Goal: Browse casually

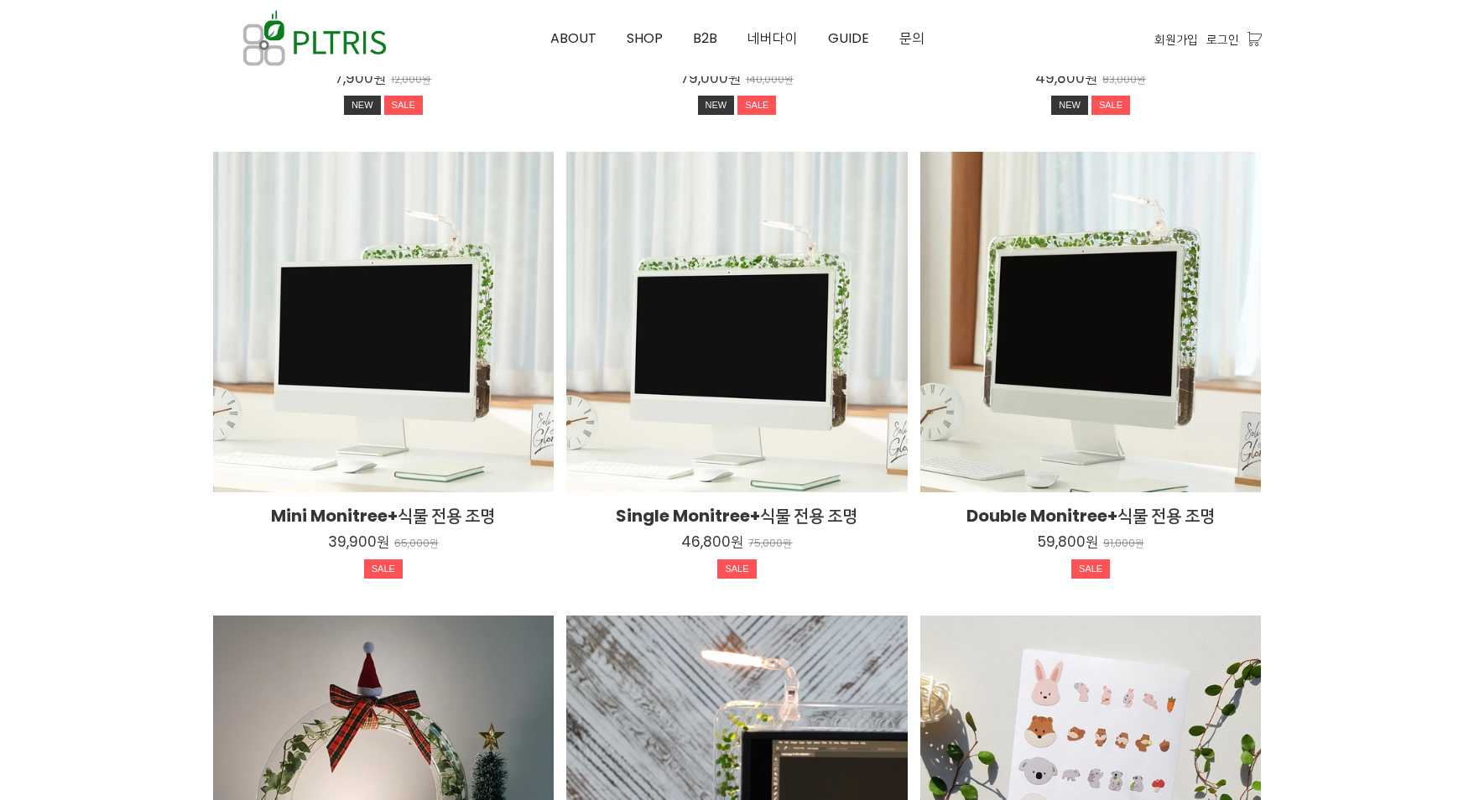
scroll to position [3086, 0]
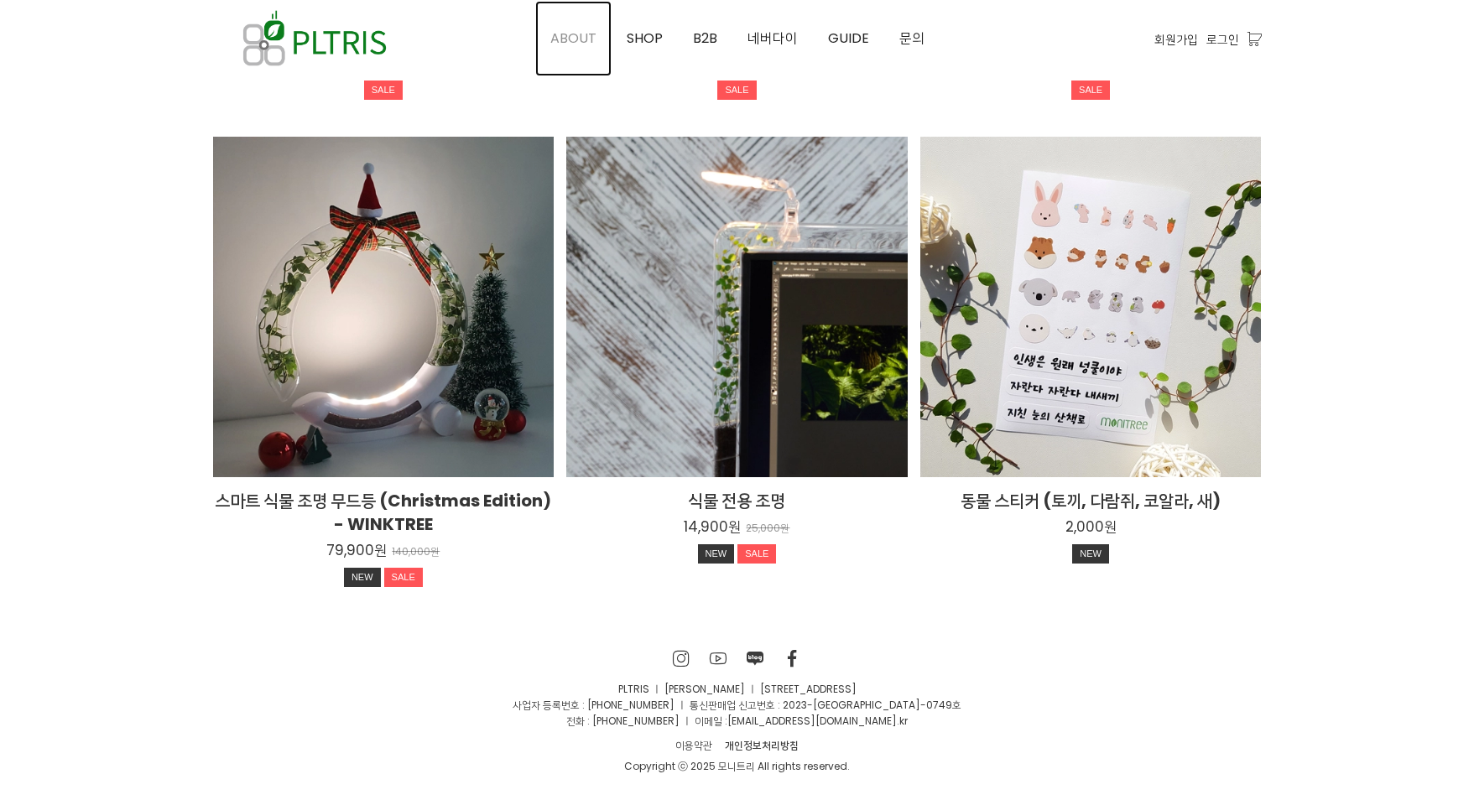
click at [562, 40] on span "ABOUT" at bounding box center [573, 38] width 46 height 19
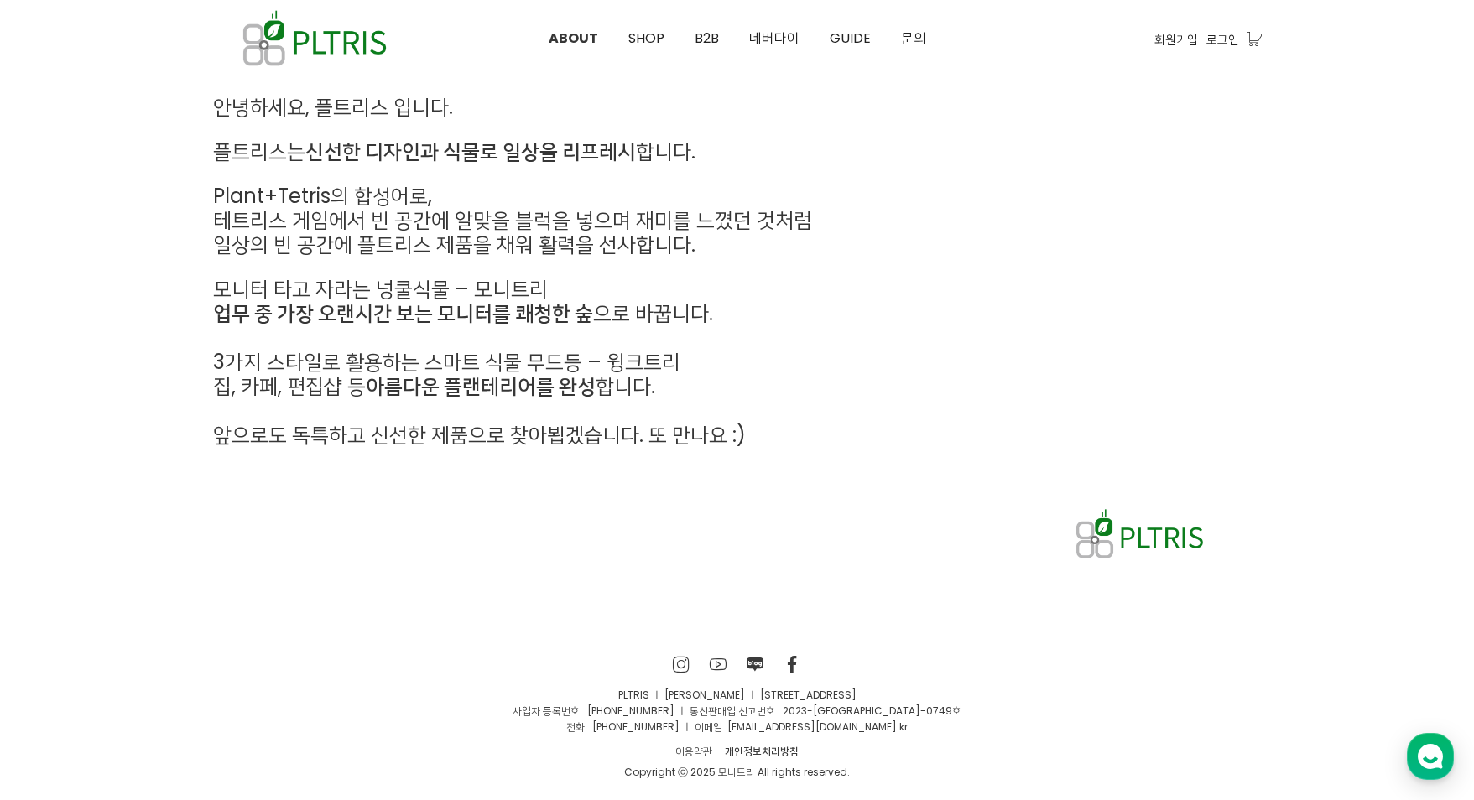
scroll to position [786, 0]
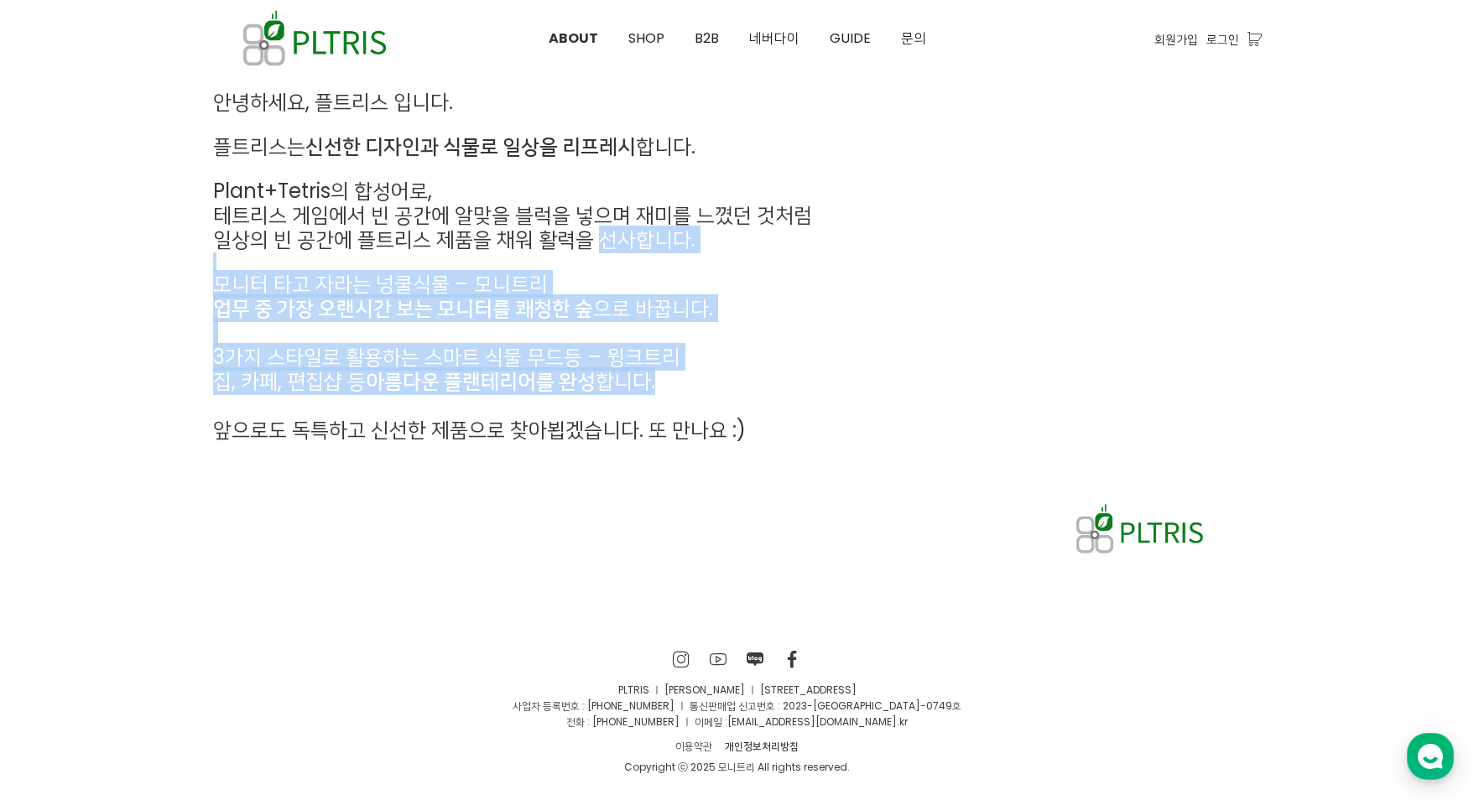
drag, startPoint x: 587, startPoint y: 378, endPoint x: 596, endPoint y: 231, distance: 147.9
click at [596, 231] on div "안녕하세요, 플트리스 입니다. 플트리스는 신선한 디자인과 식물로 일상을 리프레시 합니다. Plant+Tetris의 합성어로, 테트리스 게임에서…" at bounding box center [603, 267] width 780 height 352
click at [596, 231] on span "일상의 빈 공간에 플트리스 제품을 채워 활력을 선사합니다." at bounding box center [454, 240] width 482 height 28
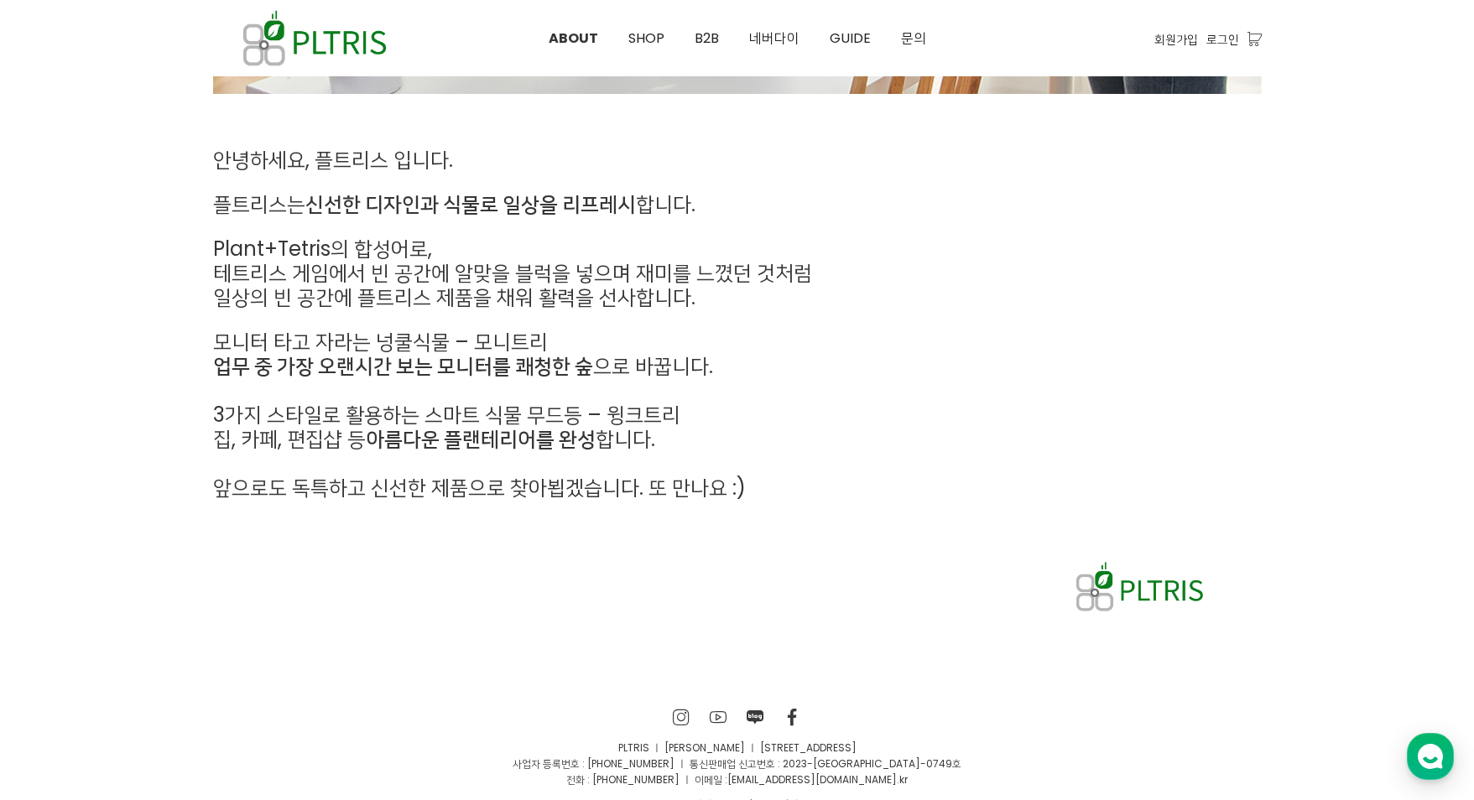
scroll to position [643, 0]
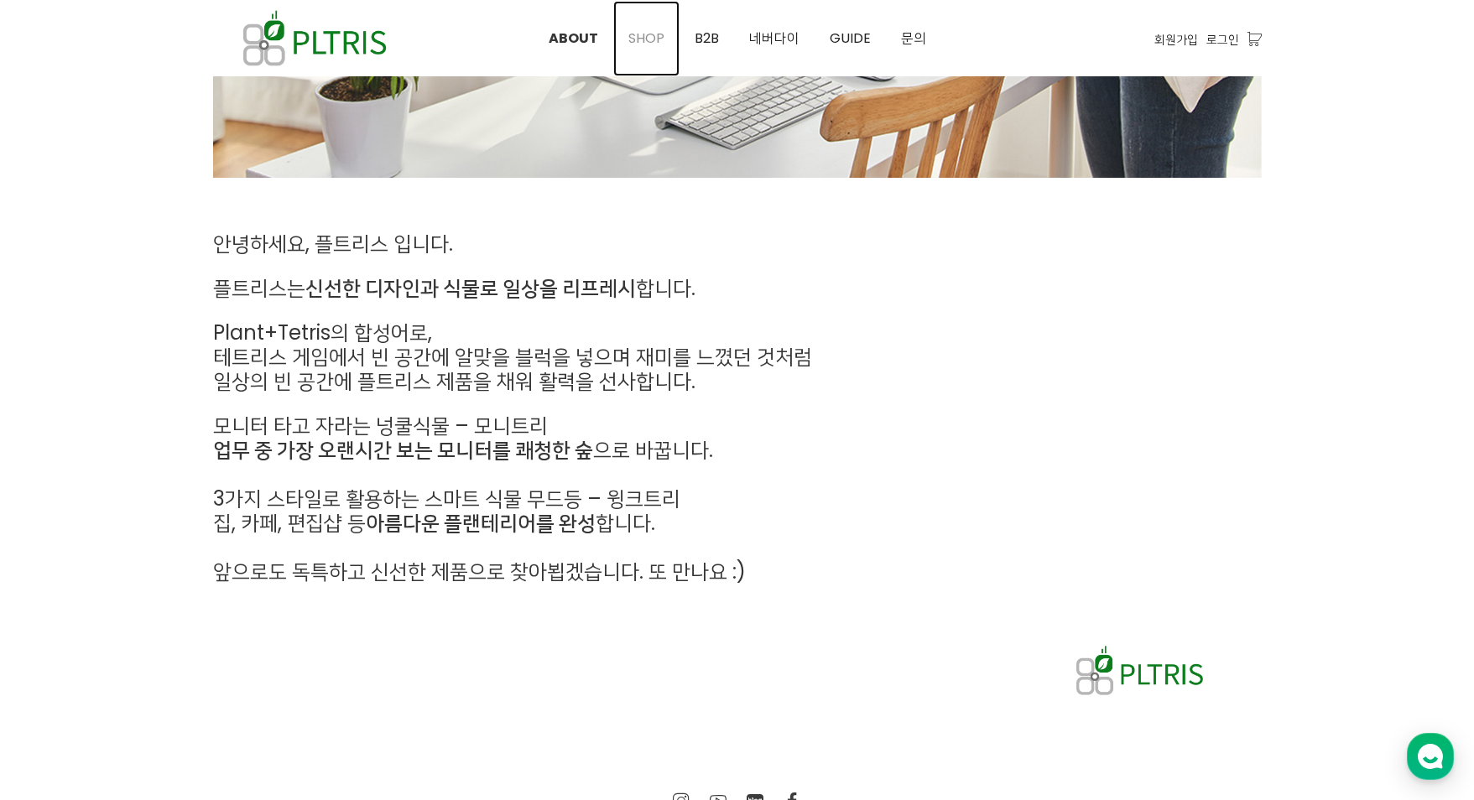
click at [638, 37] on span "SHOP" at bounding box center [646, 38] width 36 height 19
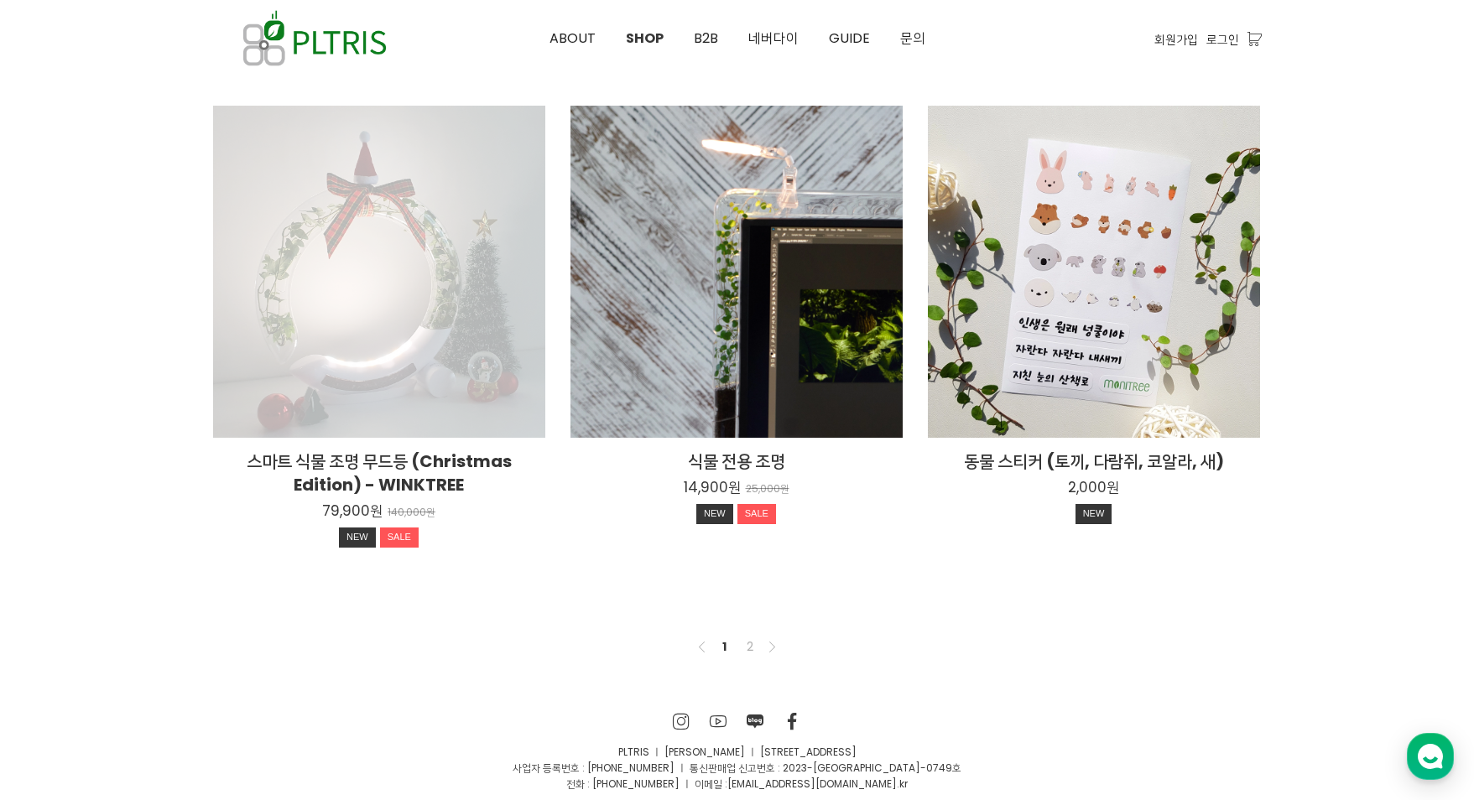
scroll to position [1226, 0]
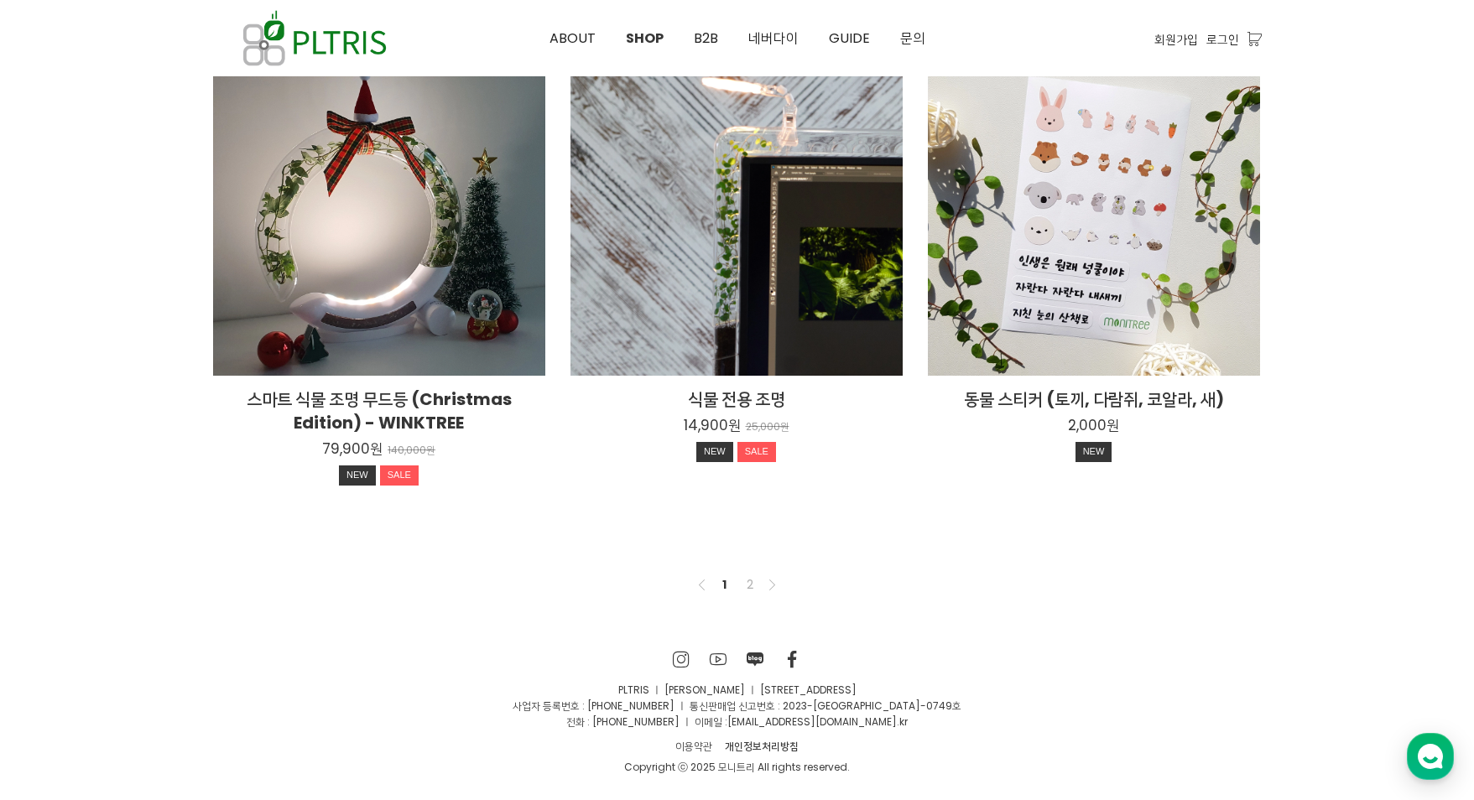
click at [752, 581] on link "2" at bounding box center [750, 585] width 20 height 20
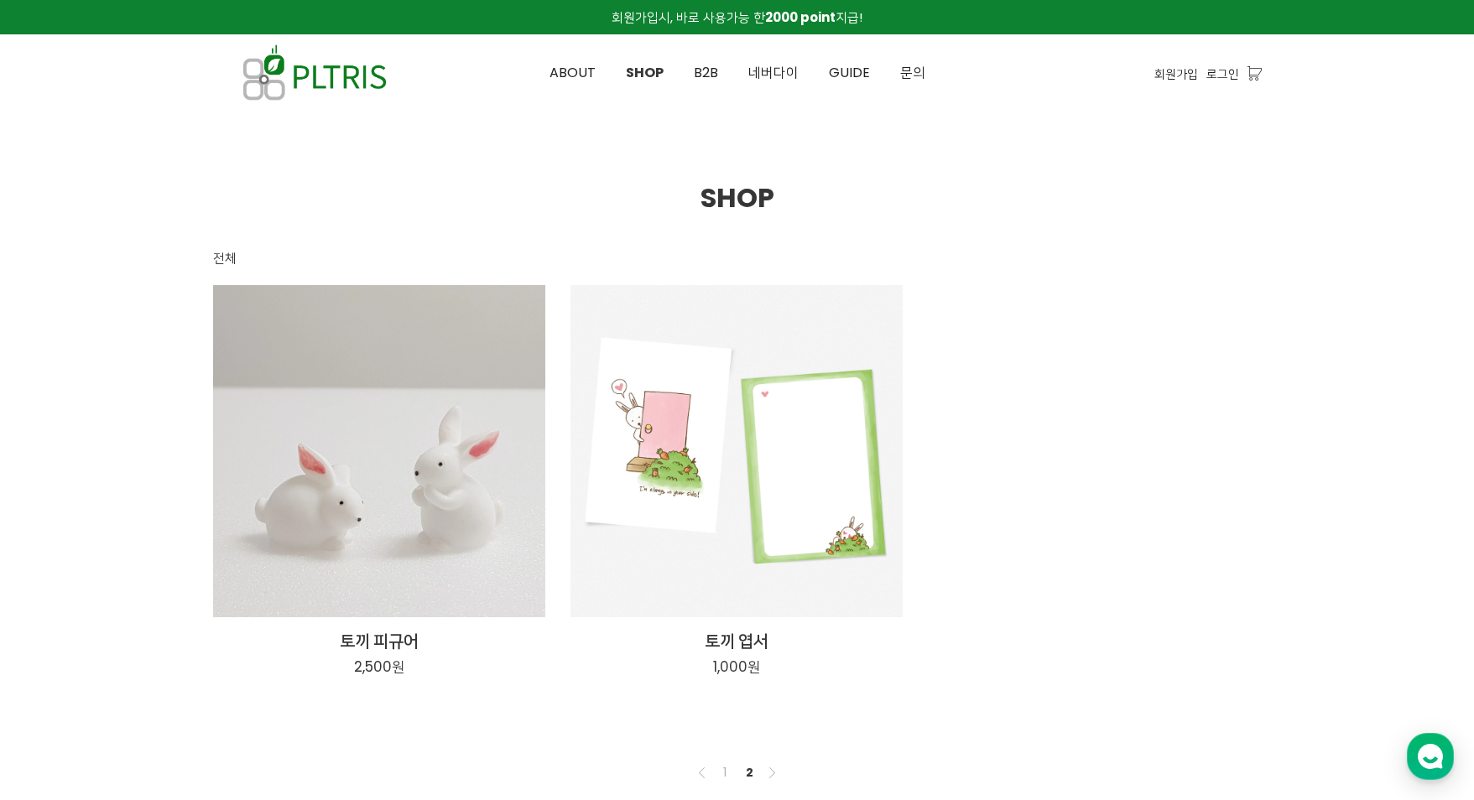
click at [162, 518] on div at bounding box center [737, 461] width 1474 height 701
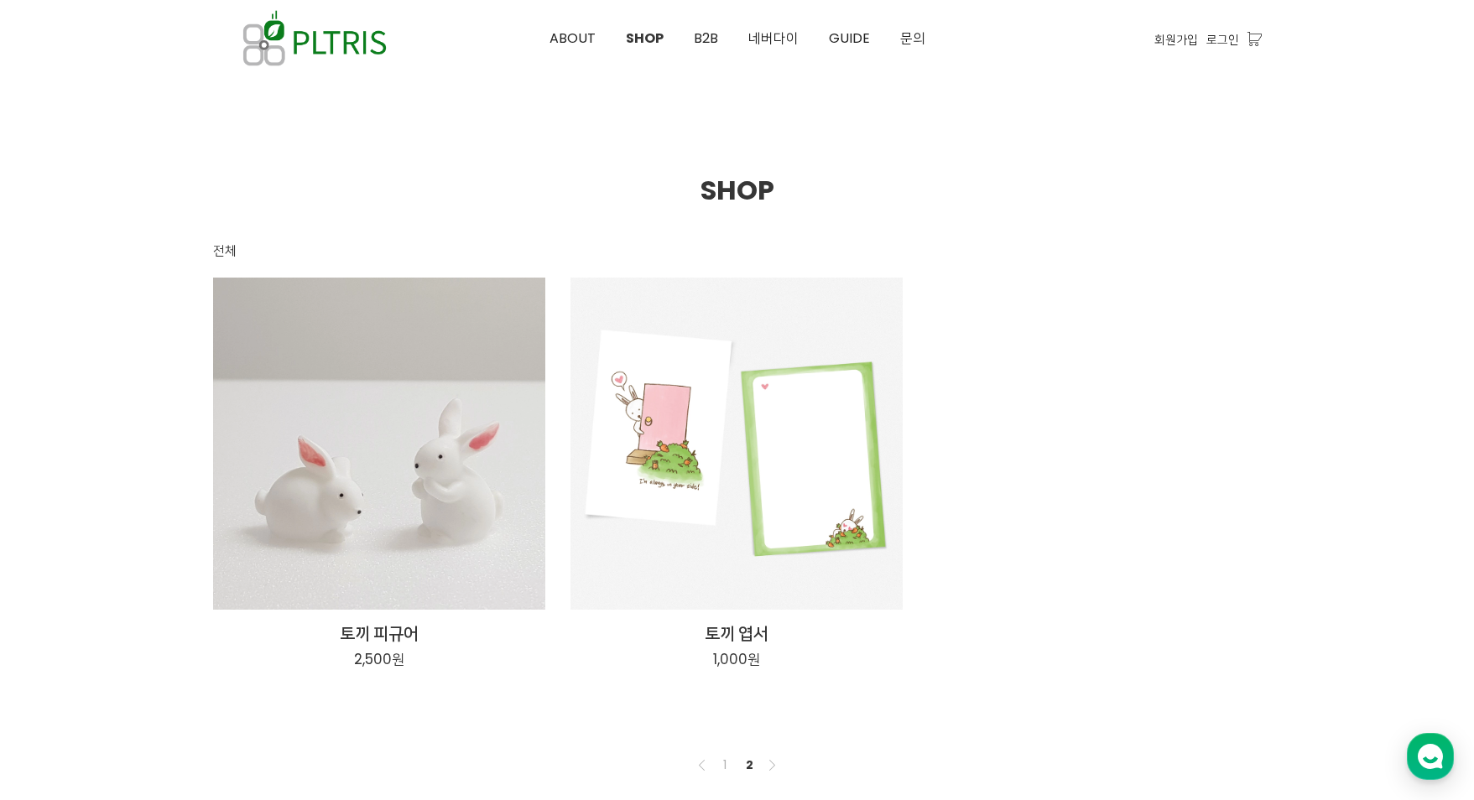
scroll to position [189, 0]
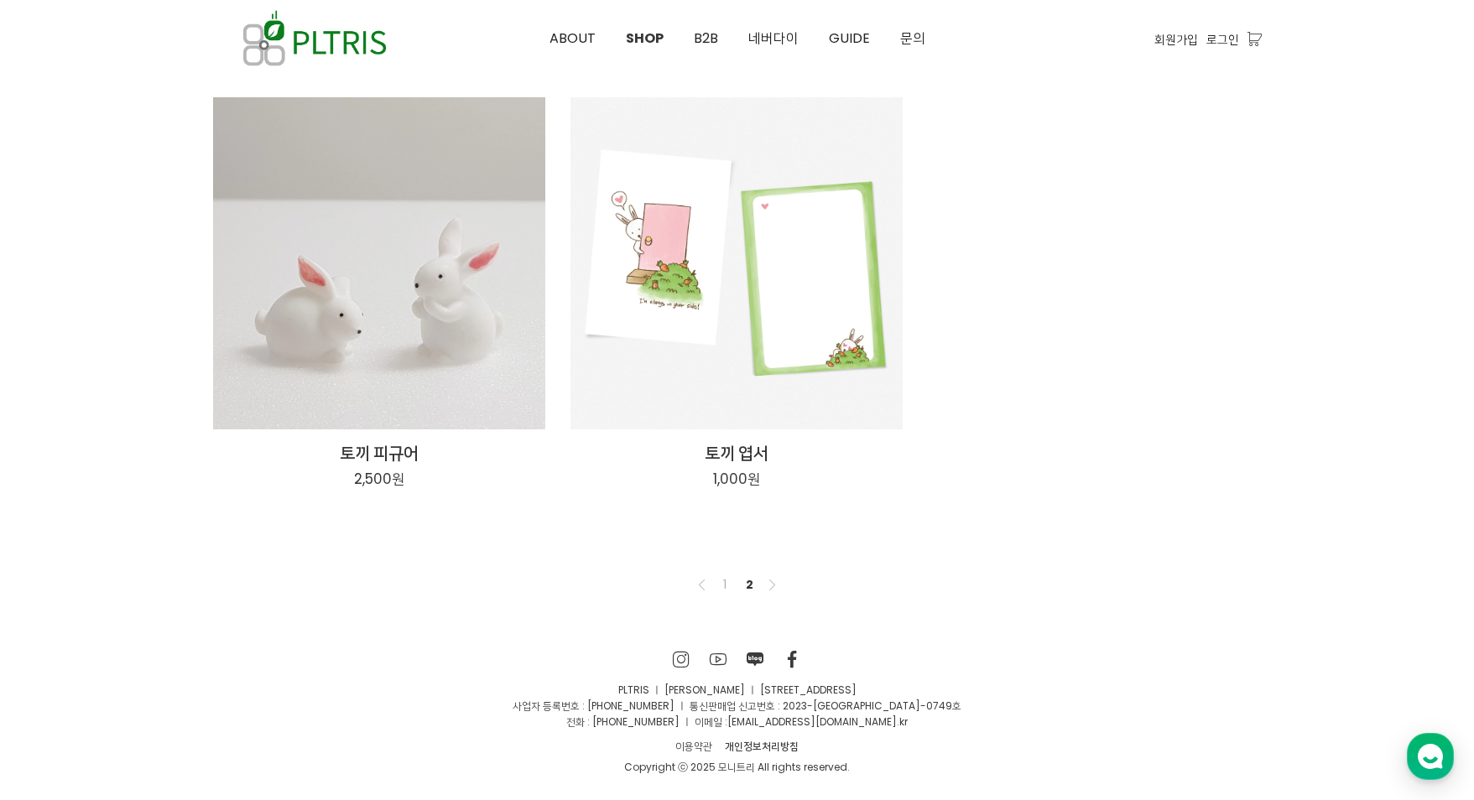
drag, startPoint x: 562, startPoint y: 694, endPoint x: 914, endPoint y: 766, distance: 358.8
click at [914, 766] on div "PLTRIS ㅣ 이대헌 ㅣ [STREET_ADDRESS] 사업자 등록번호 : [PHONE_NUMBER] ㅣ 통신판매업 신고번호 : 2023-[…" at bounding box center [737, 728] width 1049 height 93
click at [914, 766] on div "Copyright ⓒ 2025 모니트리 All rights reserved." at bounding box center [737, 767] width 1049 height 16
drag, startPoint x: 877, startPoint y: 775, endPoint x: 492, endPoint y: 684, distance: 395.0
click at [492, 684] on div "PLTRIS ㅣ 이대헌 ㅣ [STREET_ADDRESS] 사업자 등록번호 : [PHONE_NUMBER] ㅣ 통신판매업 신고번호 : 2023-[…" at bounding box center [737, 728] width 1049 height 93
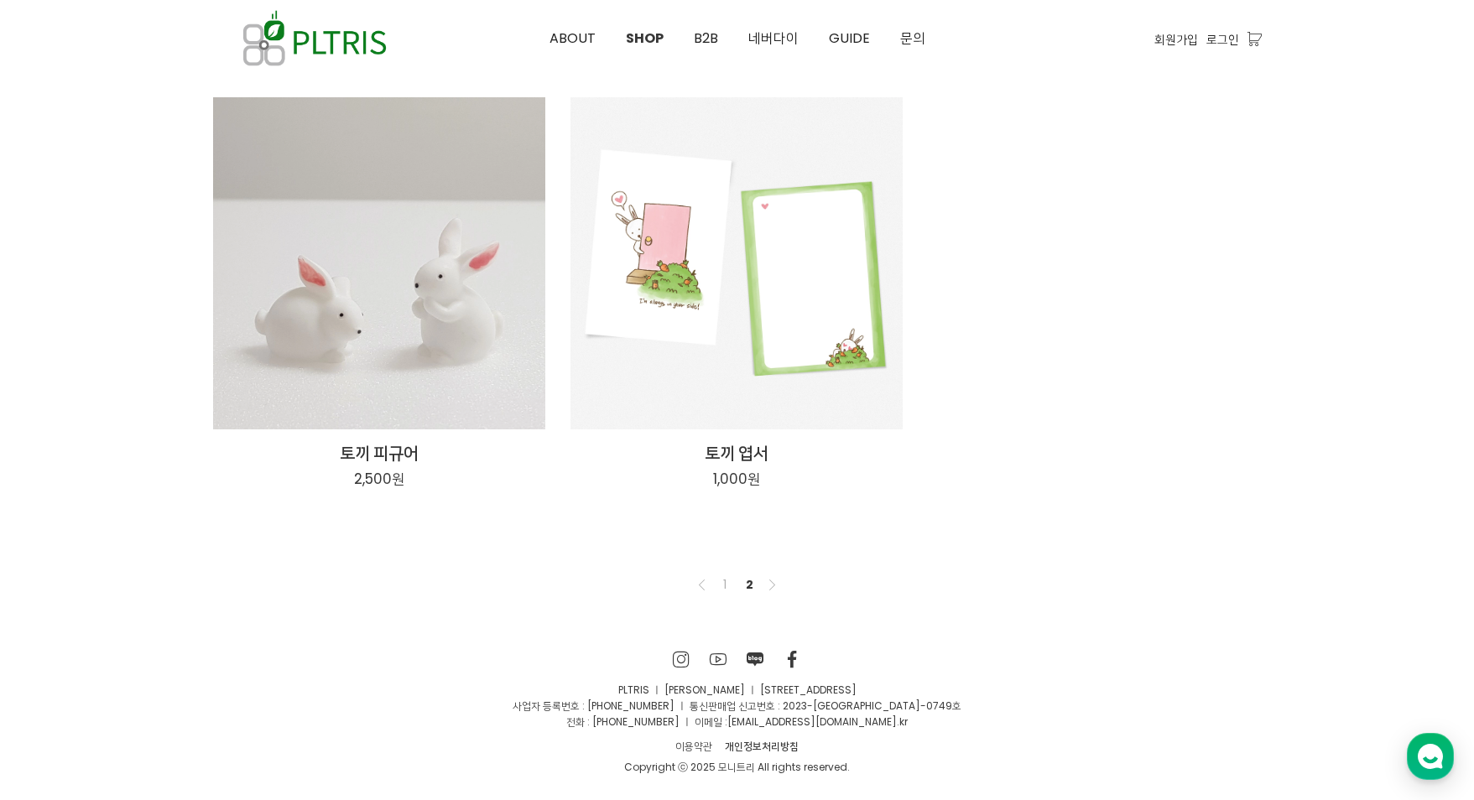
click at [492, 684] on p "PLTRIS ㅣ [PERSON_NAME] ㅣ [STREET_ADDRESS]" at bounding box center [737, 690] width 1049 height 16
click at [673, 659] on icon at bounding box center [682, 659] width 18 height 17
